Goal: Task Accomplishment & Management: Use online tool/utility

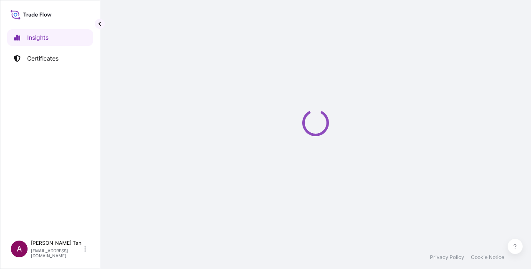
select select "2025"
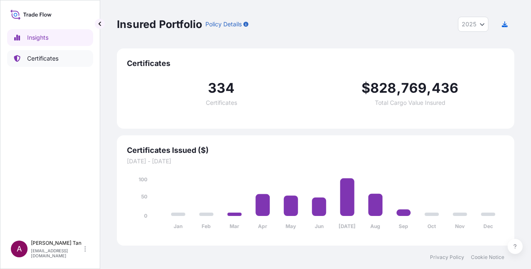
click at [57, 60] on p "Certificates" at bounding box center [42, 58] width 31 height 8
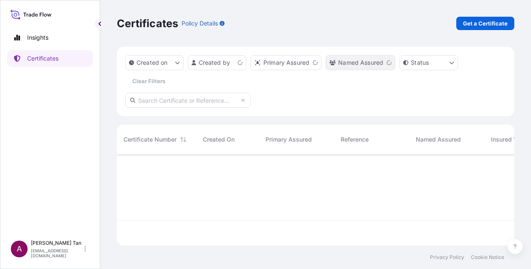
scroll to position [89, 391]
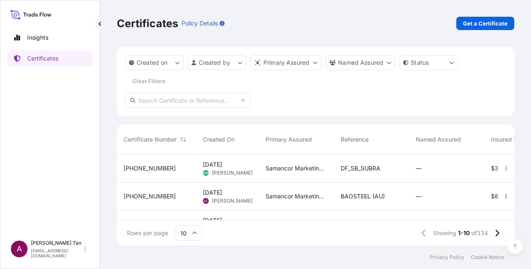
click at [188, 100] on input "text" at bounding box center [187, 100] width 125 height 15
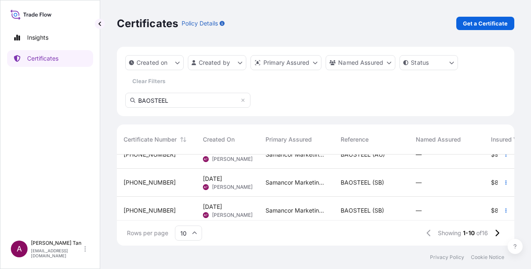
scroll to position [167, 0]
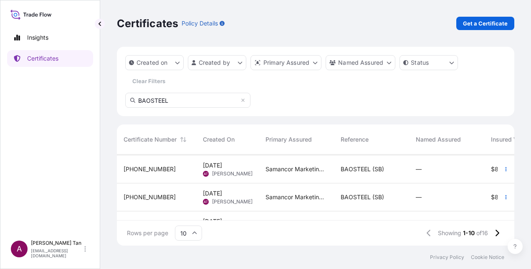
type input "BAOSTEEL"
click at [499, 197] on button "button" at bounding box center [505, 196] width 13 height 13
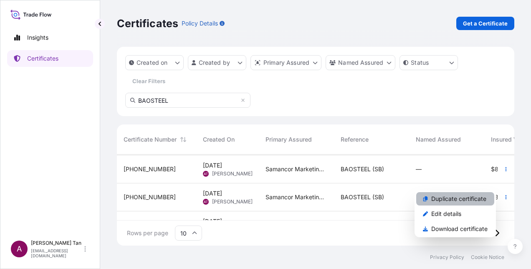
click at [468, 201] on p "Duplicate certificate" at bounding box center [458, 199] width 55 height 8
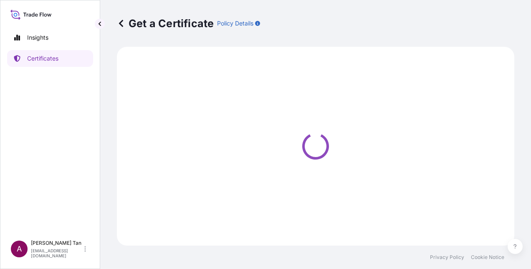
select select "Sea"
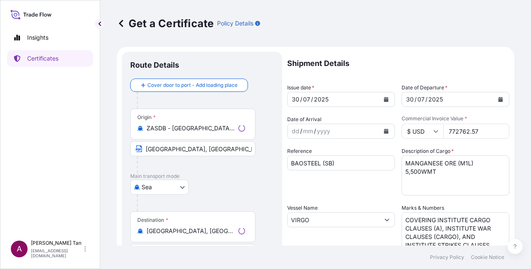
select select "31710"
click at [384, 99] on icon "Calendar" at bounding box center [386, 99] width 5 height 5
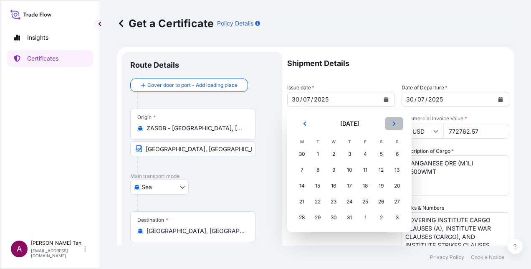
click at [391, 122] on button "Next" at bounding box center [394, 123] width 18 height 13
click at [348, 156] on div "4" at bounding box center [349, 154] width 15 height 15
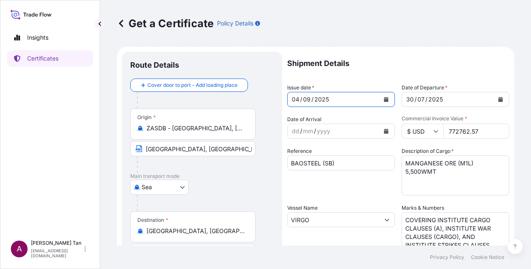
click at [498, 99] on icon "Calendar" at bounding box center [500, 99] width 5 height 5
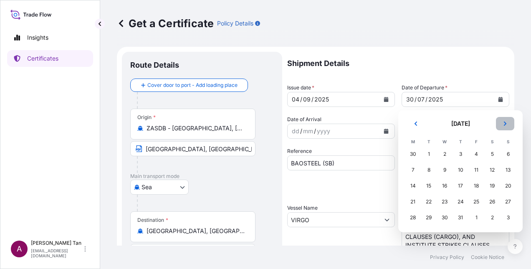
click at [508, 124] on button "Next" at bounding box center [505, 123] width 18 height 13
click at [509, 124] on button "Next" at bounding box center [505, 123] width 18 height 13
click at [462, 154] on div "4" at bounding box center [460, 154] width 15 height 15
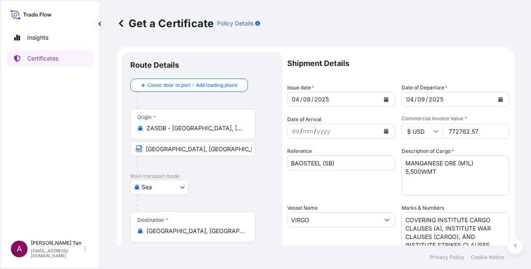
drag, startPoint x: 478, startPoint y: 130, endPoint x: 406, endPoint y: 129, distance: 71.8
click at [406, 129] on div "$ USD 772762.57" at bounding box center [456, 131] width 108 height 15
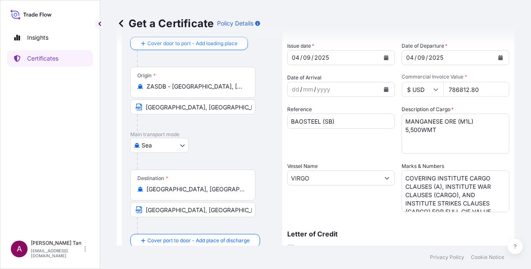
type input "786812.80"
drag, startPoint x: 332, startPoint y: 182, endPoint x: 249, endPoint y: 183, distance: 82.7
click at [249, 183] on form "Route Details Cover door to port - Add loading place Place of loading Road / [G…" at bounding box center [316, 189] width 398 height 368
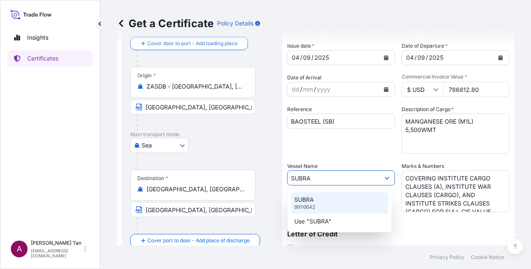
type input "SUBRA"
click at [346, 155] on div "Shipment Details Issue date * [DATE] Date of Departure * [DATE] Date of Arrival…" at bounding box center [398, 177] width 222 height 334
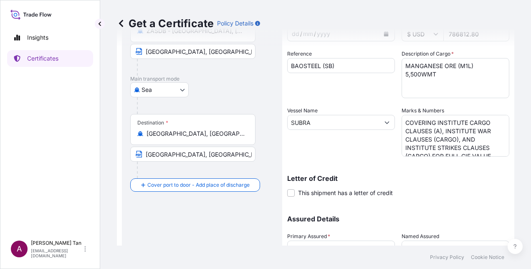
scroll to position [125, 0]
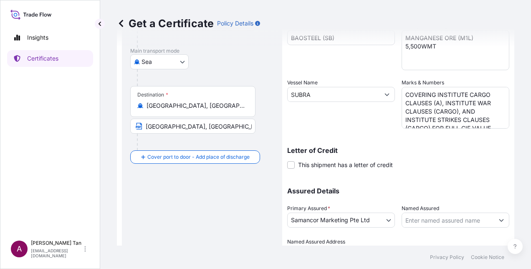
click at [438, 113] on textarea "COVERING INSTITUTE CARGO CLAUSES (A), INSTITUTE WAR CLAUSES (CARGO), AND INSTIT…" at bounding box center [456, 108] width 108 height 42
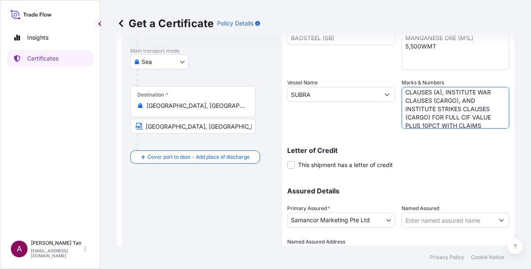
scroll to position [32, 0]
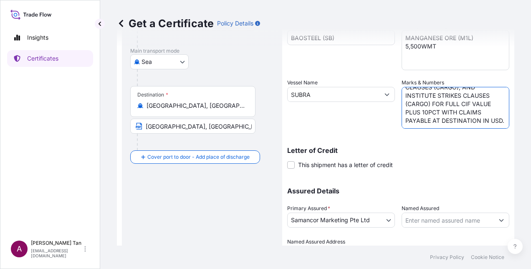
drag, startPoint x: 403, startPoint y: 92, endPoint x: 492, endPoint y: 111, distance: 91.3
click at [492, 111] on textarea "COVERING INSTITUTE CARGO CLAUSES (A), INSTITUTE WAR CLAUSES (CARGO), AND INSTIT…" at bounding box center [456, 108] width 108 height 42
paste textarea "INSTITUTE WAR CLAUSES (CARGO), AND INSTITUTE STRIKES CLAUSES (CARGO) FOR FULL C…"
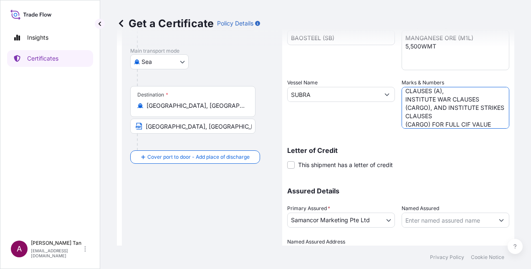
scroll to position [0, 0]
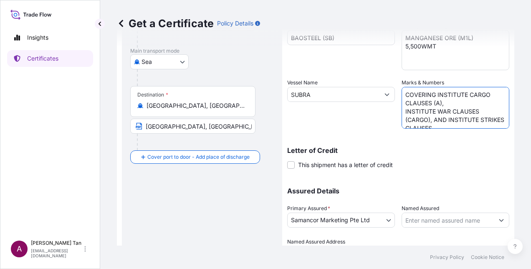
click at [402, 109] on textarea "COVERING INSTITUTE CARGO CLAUSES (A), INSTITUTE WAR CLAUSES (CARGO), AND INSTIT…" at bounding box center [456, 108] width 108 height 42
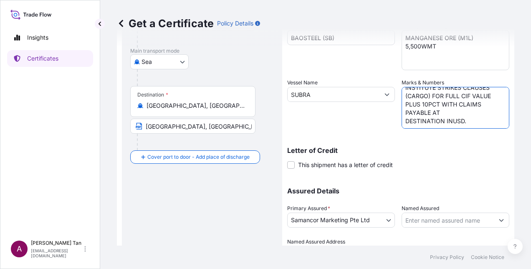
click at [402, 119] on textarea "COVERING INSTITUTE CARGO CLAUSES (A), INSTITUTE WAR CLAUSES (CARGO), AND INSTIT…" at bounding box center [456, 108] width 108 height 42
click at [408, 120] on textarea "COVERING INSTITUTE CARGO CLAUSES (A), INSTITUTE WAR CLAUSES (CARGO), AND INSTIT…" at bounding box center [456, 108] width 108 height 42
type textarea "COVERING INSTITUTE CARGO CLAUSES (A), INSTITUTE WAR CLAUSES (CARGO), AND INSTIT…"
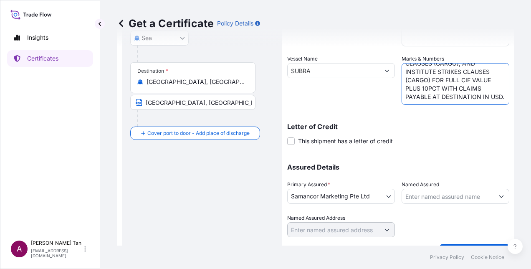
scroll to position [169, 0]
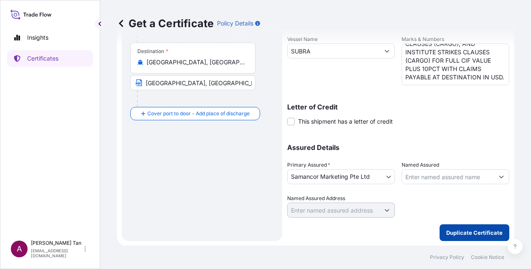
click at [458, 230] on p "Duplicate Certificate" at bounding box center [474, 232] width 56 height 8
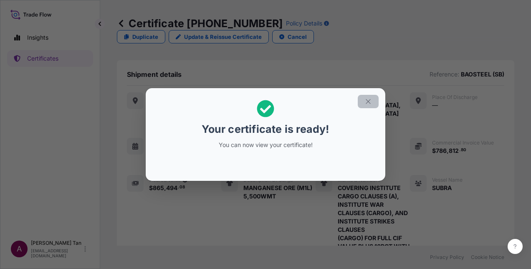
click at [365, 104] on icon "button" at bounding box center [369, 102] width 8 height 8
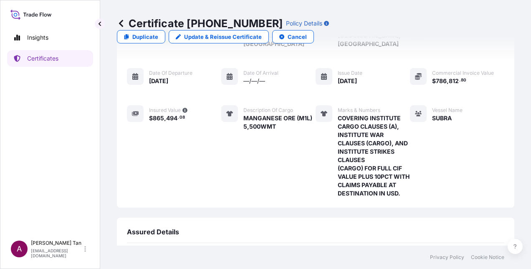
scroll to position [191, 0]
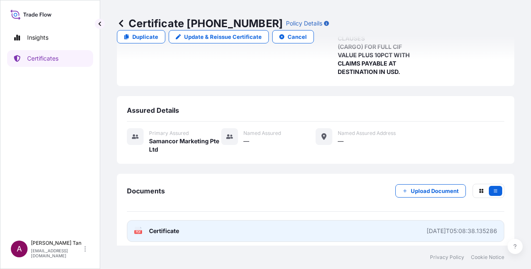
click at [230, 223] on link "PDF Certificate [DATE]T05:08:38.135286" at bounding box center [315, 231] width 377 height 22
